Goal: Task Accomplishment & Management: Manage account settings

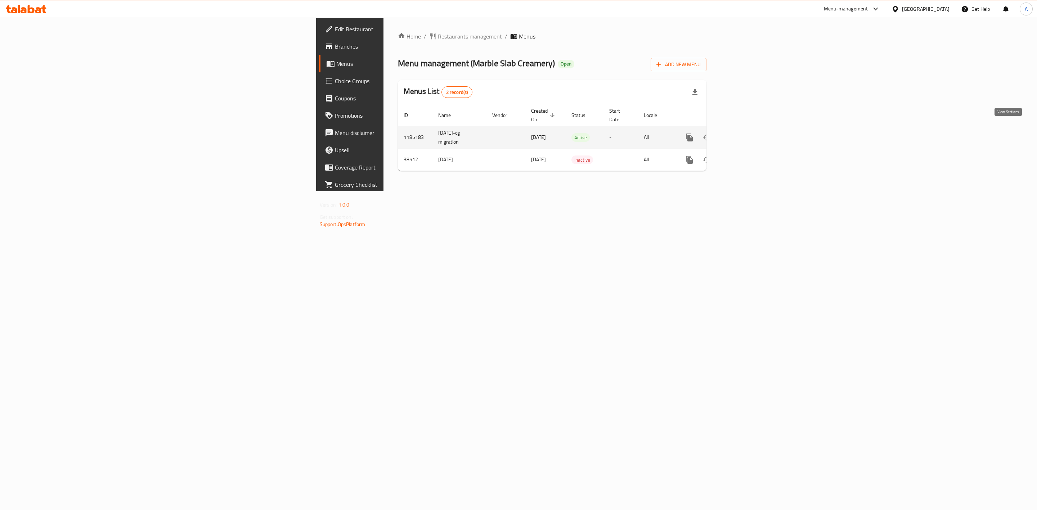
click at [750, 129] on link "enhanced table" at bounding box center [741, 137] width 17 height 17
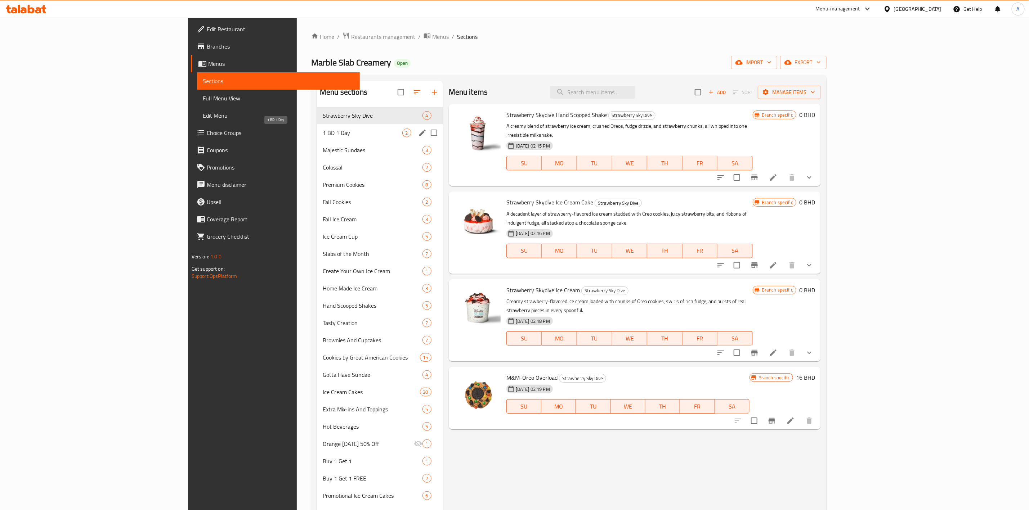
click at [323, 136] on span "1 BD 1 Day" at bounding box center [363, 133] width 80 height 9
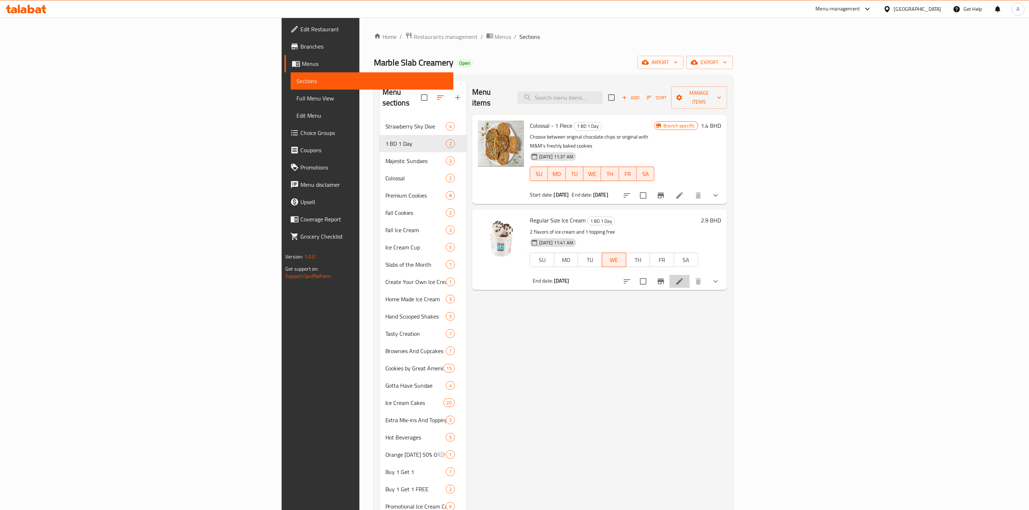
click at [689, 275] on li at bounding box center [679, 281] width 20 height 13
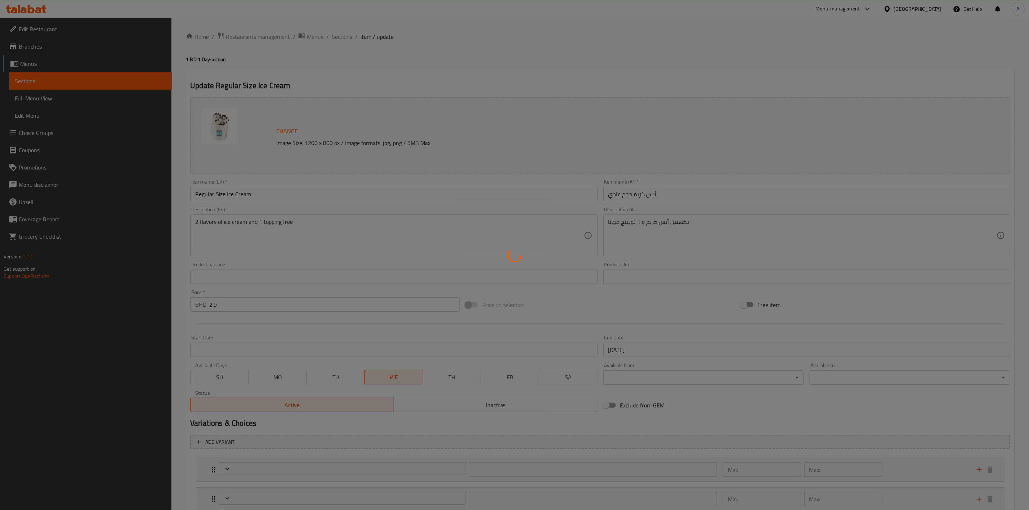
type input "إختيارك من النكهة الثانية:"
type input "2"
type input "إختيارك من الإضافة المجانية:"
type input "1"
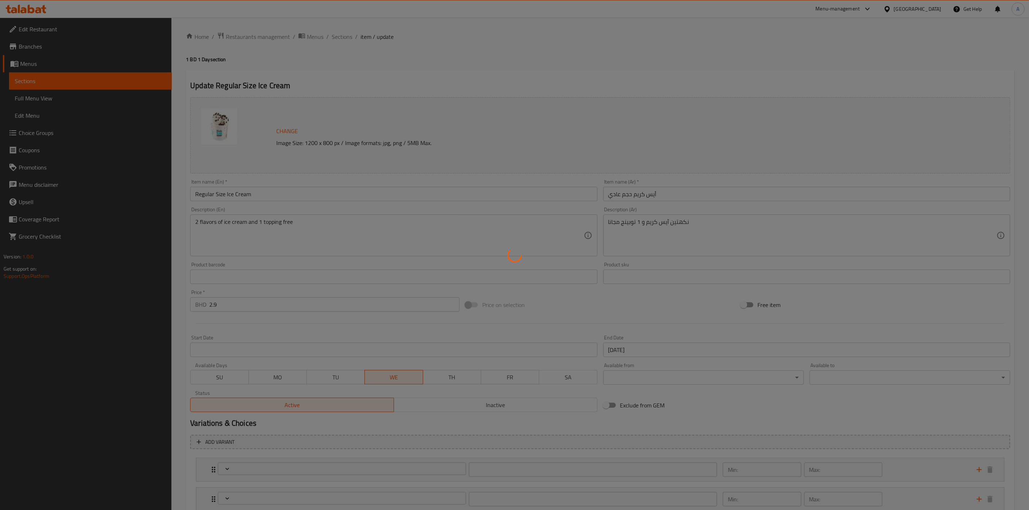
type input "1"
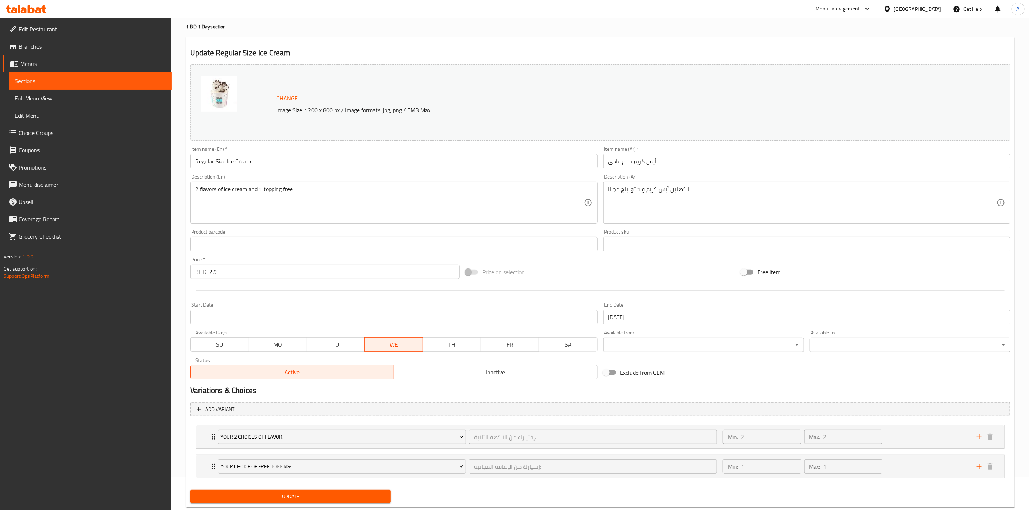
scroll to position [51, 0]
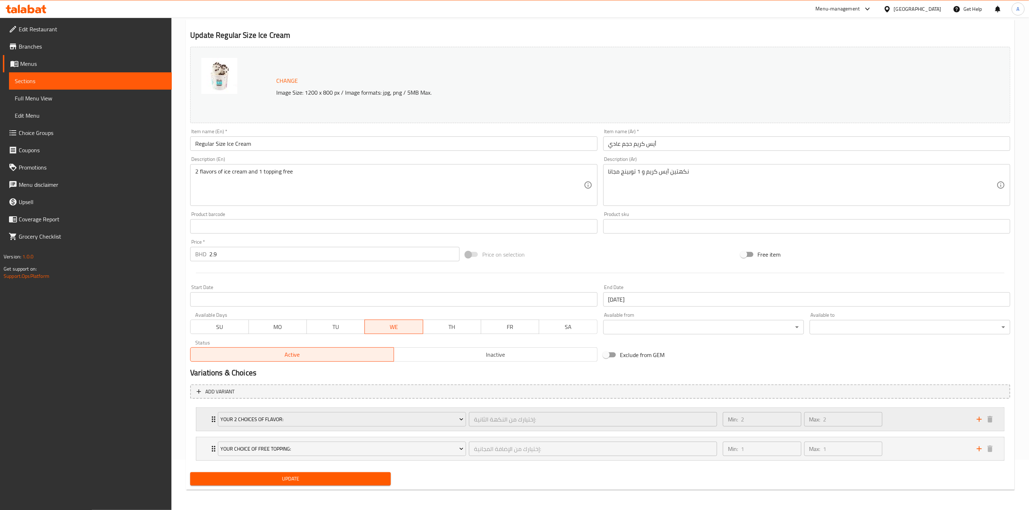
click at [333, 428] on div "Your 2 Choices Of Flavor: إختيارك من النكهة الثانية: ​" at bounding box center [468, 419] width 508 height 23
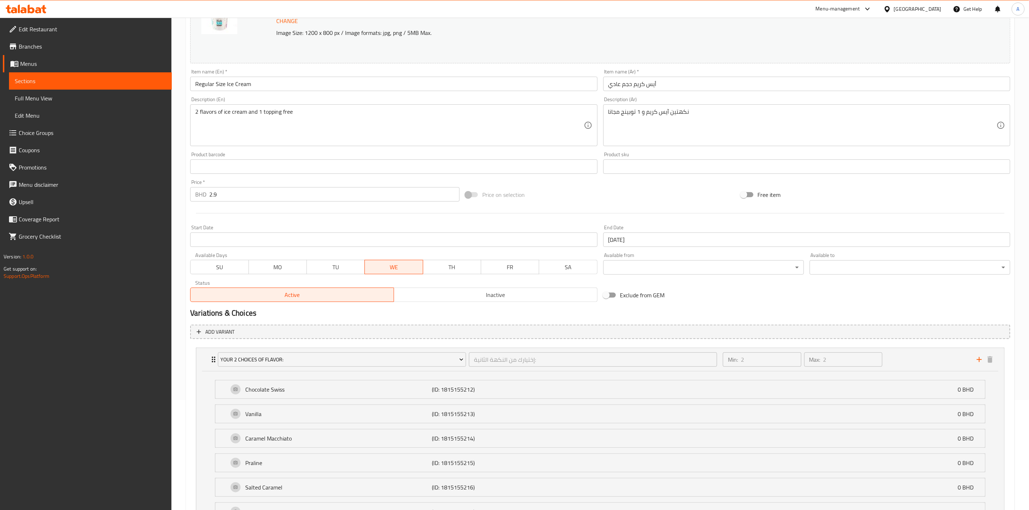
scroll to position [159, 0]
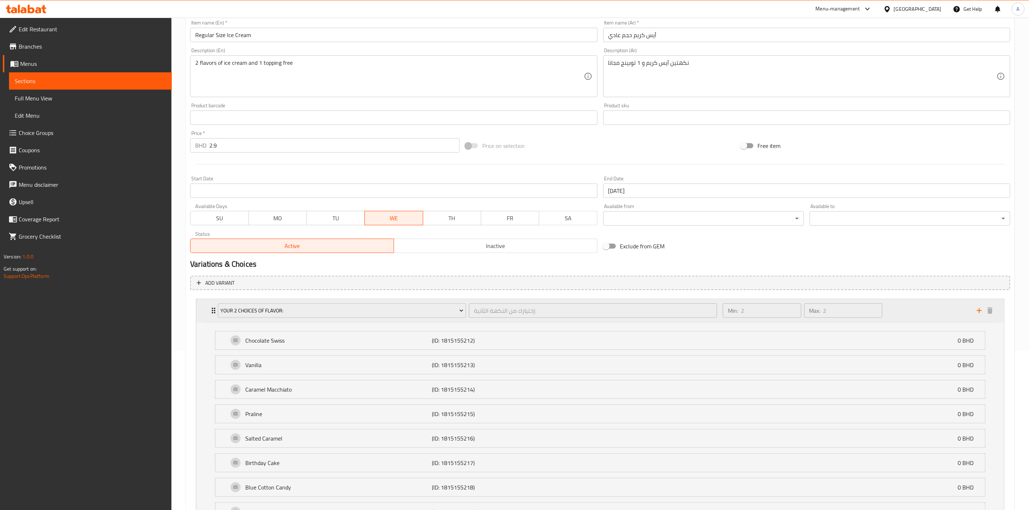
click at [728, 310] on p "Min:" at bounding box center [733, 310] width 10 height 9
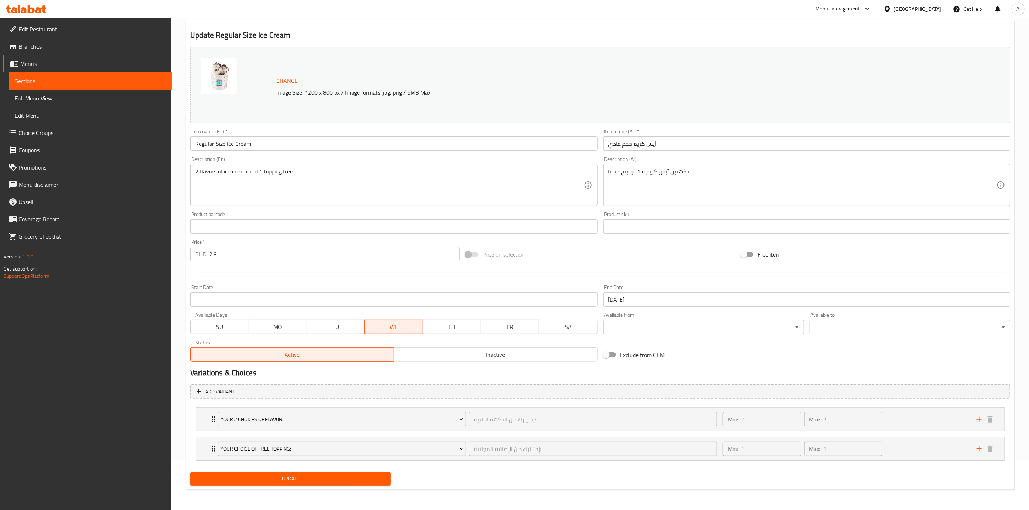
scroll to position [51, 0]
click at [451, 421] on span "Your 2 Choices Of Flavor:" at bounding box center [342, 419] width 243 height 9
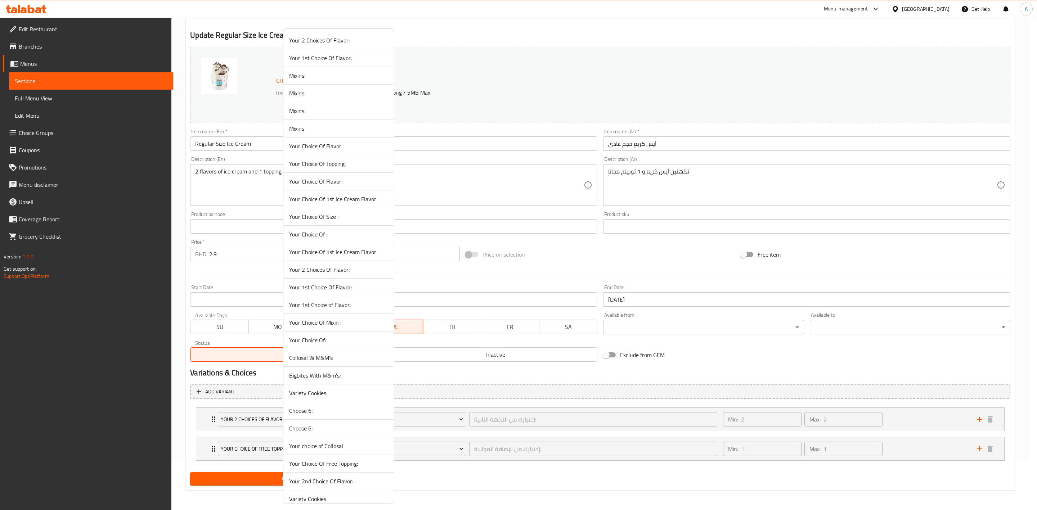
click at [734, 417] on div at bounding box center [518, 255] width 1037 height 510
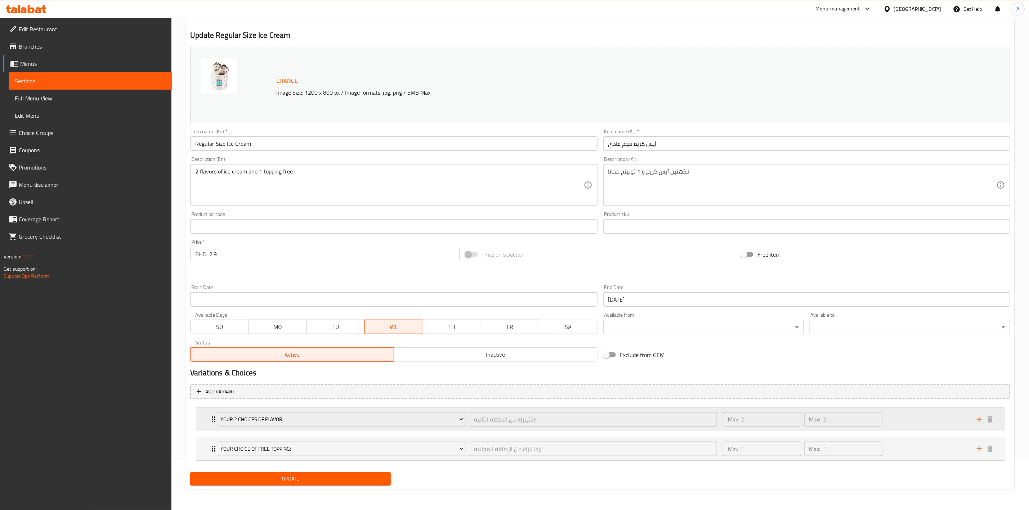
click at [756, 429] on div "Min: 2 ​ Max: 2 ​" at bounding box center [802, 419] width 165 height 20
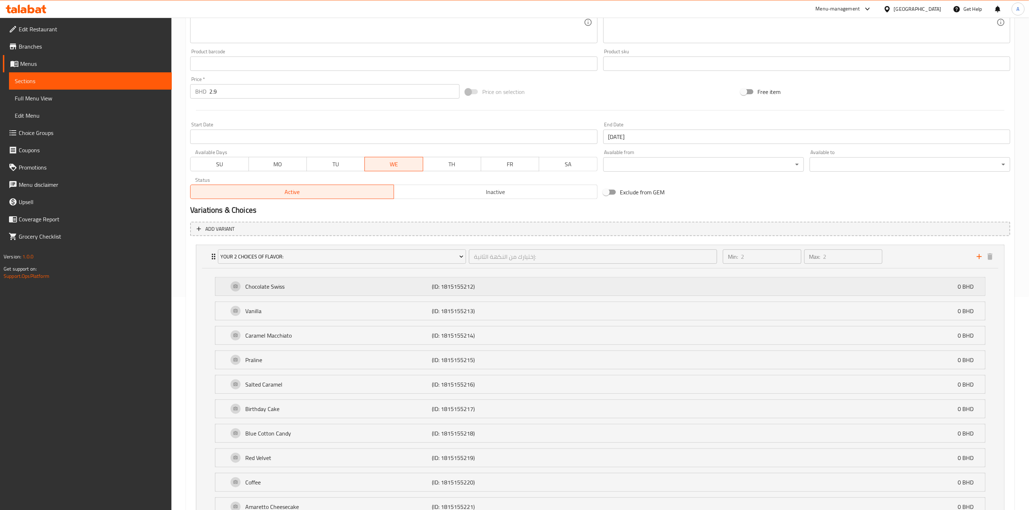
scroll to position [321, 0]
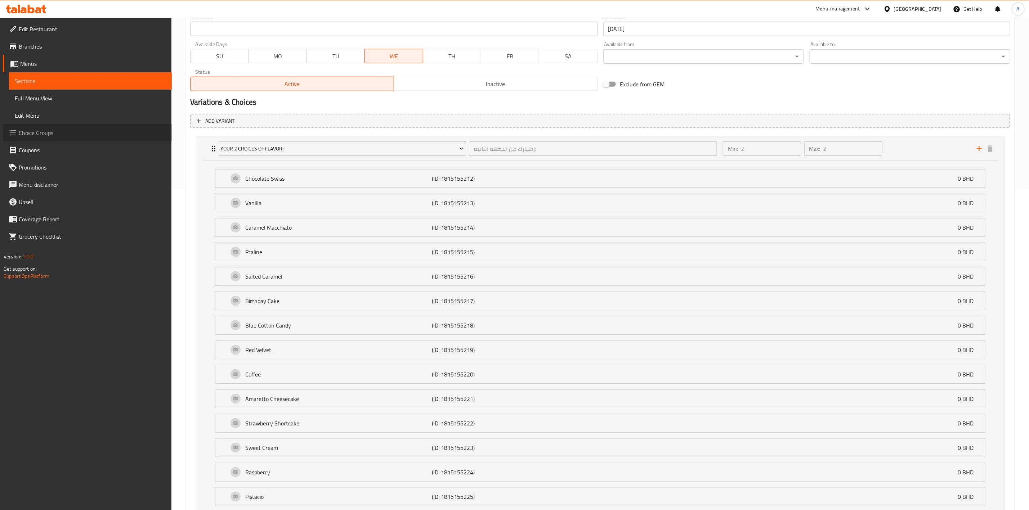
click at [50, 130] on span "Choice Groups" at bounding box center [92, 133] width 147 height 9
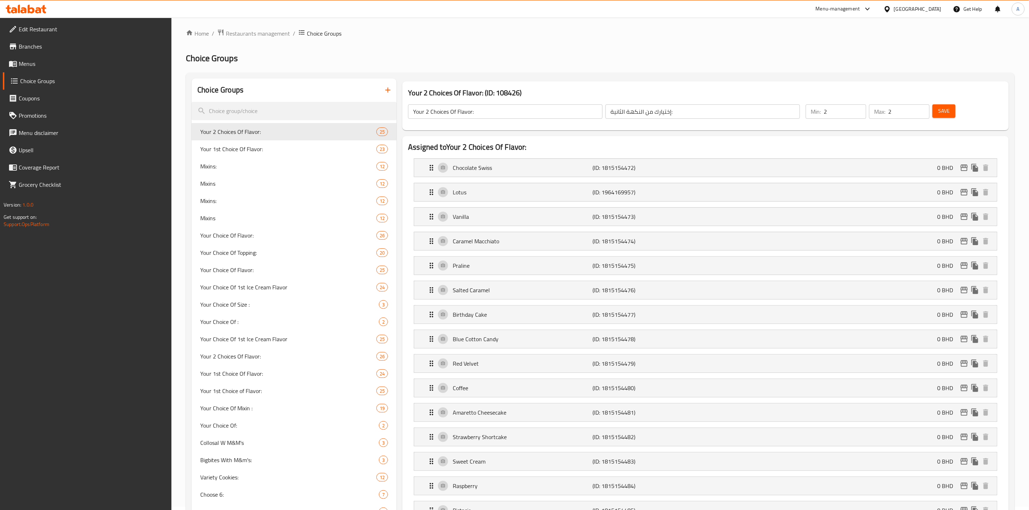
scroll to position [3, 0]
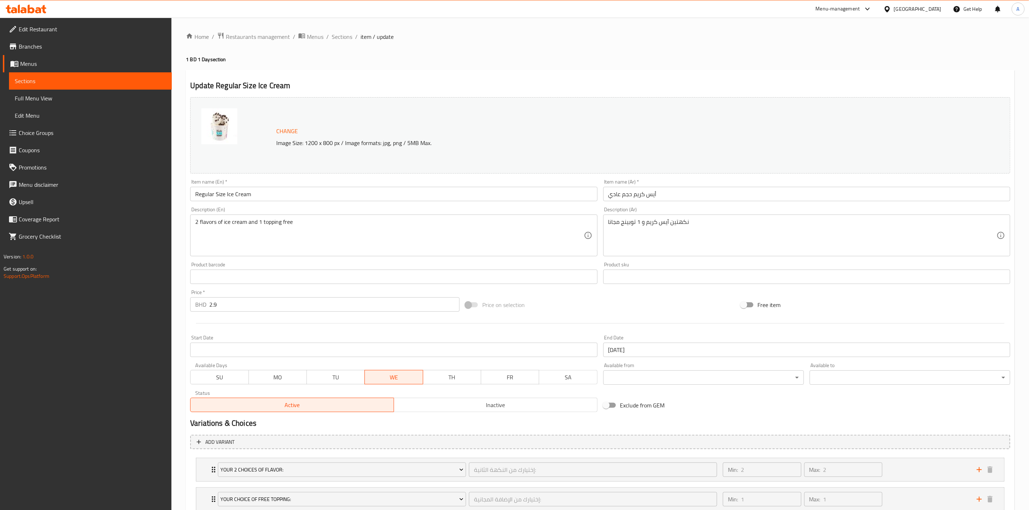
scroll to position [51, 0]
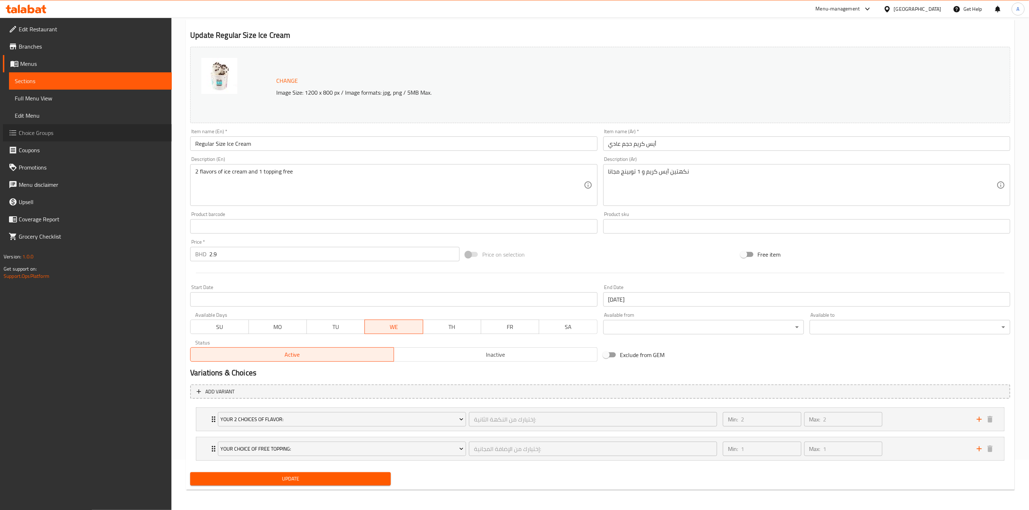
click at [27, 131] on span "Choice Groups" at bounding box center [92, 133] width 147 height 9
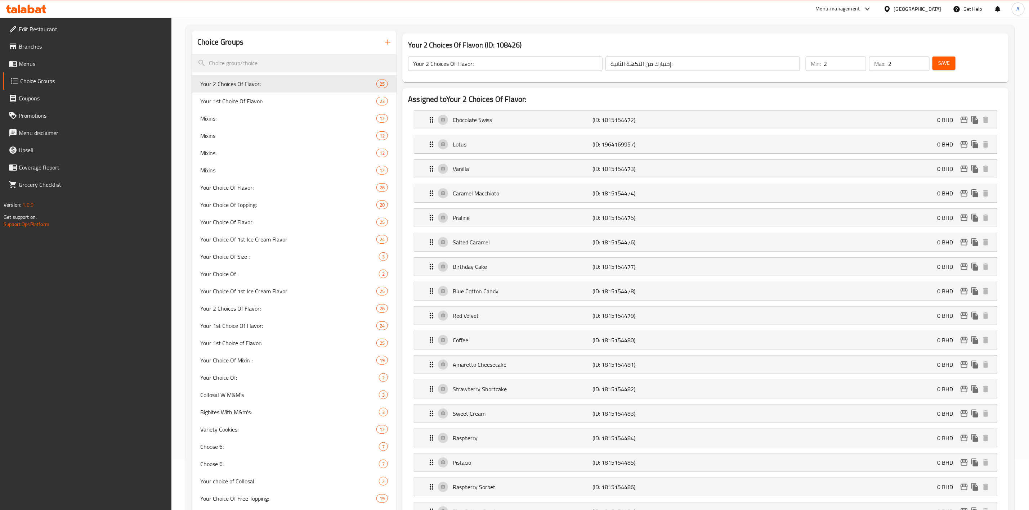
click at [844, 72] on div "Min: 2 ​" at bounding box center [835, 63] width 63 height 17
click at [844, 68] on input "2" at bounding box center [844, 64] width 42 height 14
click at [937, 62] on button "Save" at bounding box center [943, 63] width 23 height 13
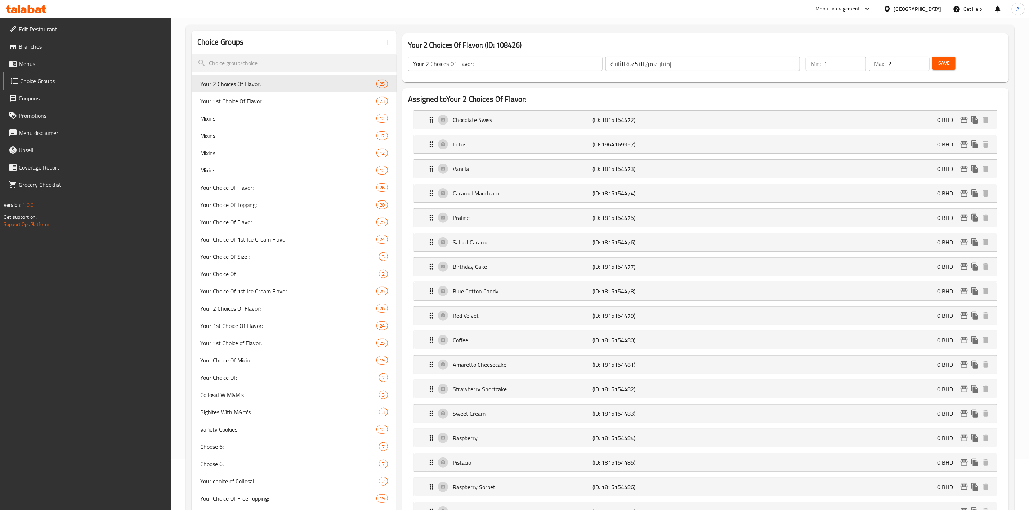
click at [825, 63] on input "1" at bounding box center [844, 64] width 42 height 14
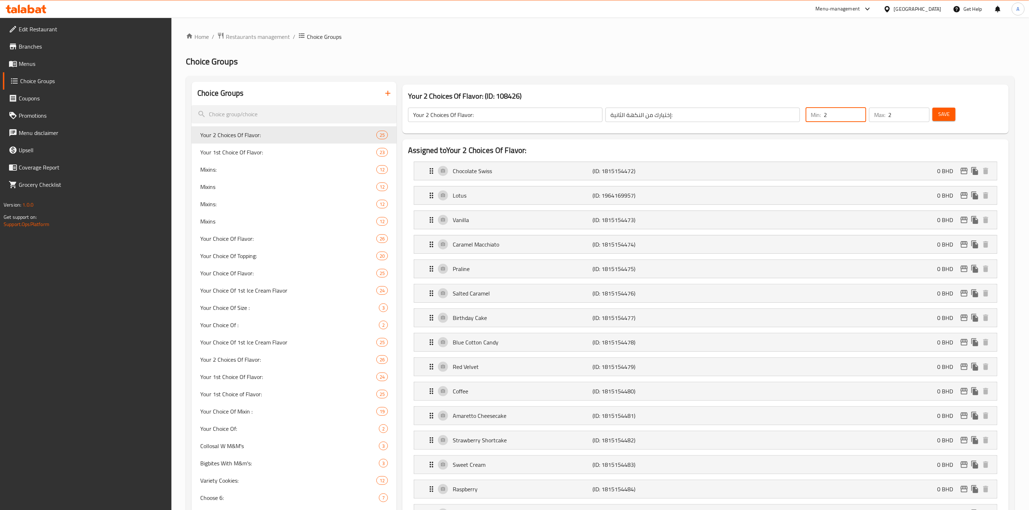
type input "2"
click at [472, 154] on h2 "Assigned to Your 2 Choices Of Flavor:" at bounding box center [705, 150] width 595 height 11
click at [847, 121] on input "2" at bounding box center [844, 115] width 42 height 14
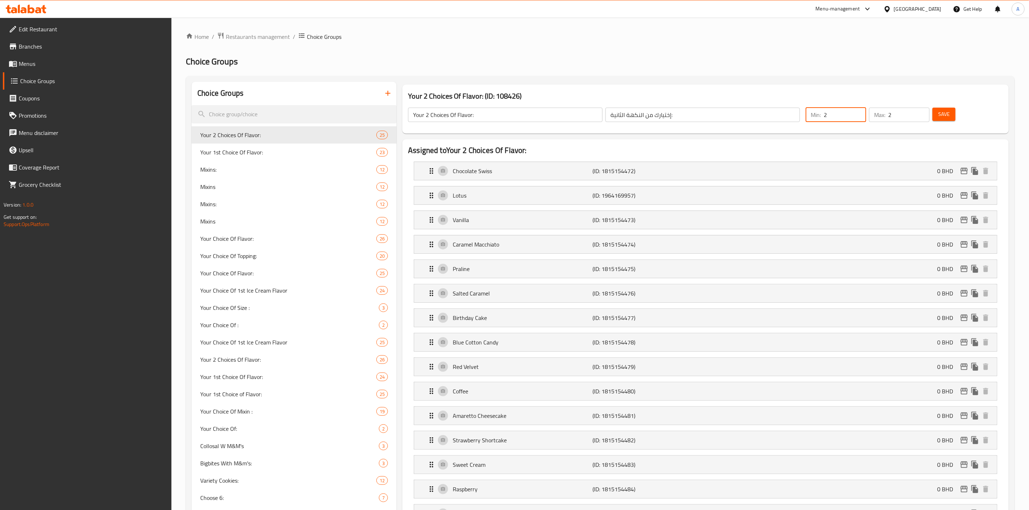
click at [847, 121] on input "2" at bounding box center [844, 115] width 42 height 14
type input "1"
click at [948, 110] on span "Save" at bounding box center [944, 114] width 12 height 9
